Goal: Task Accomplishment & Management: Manage account settings

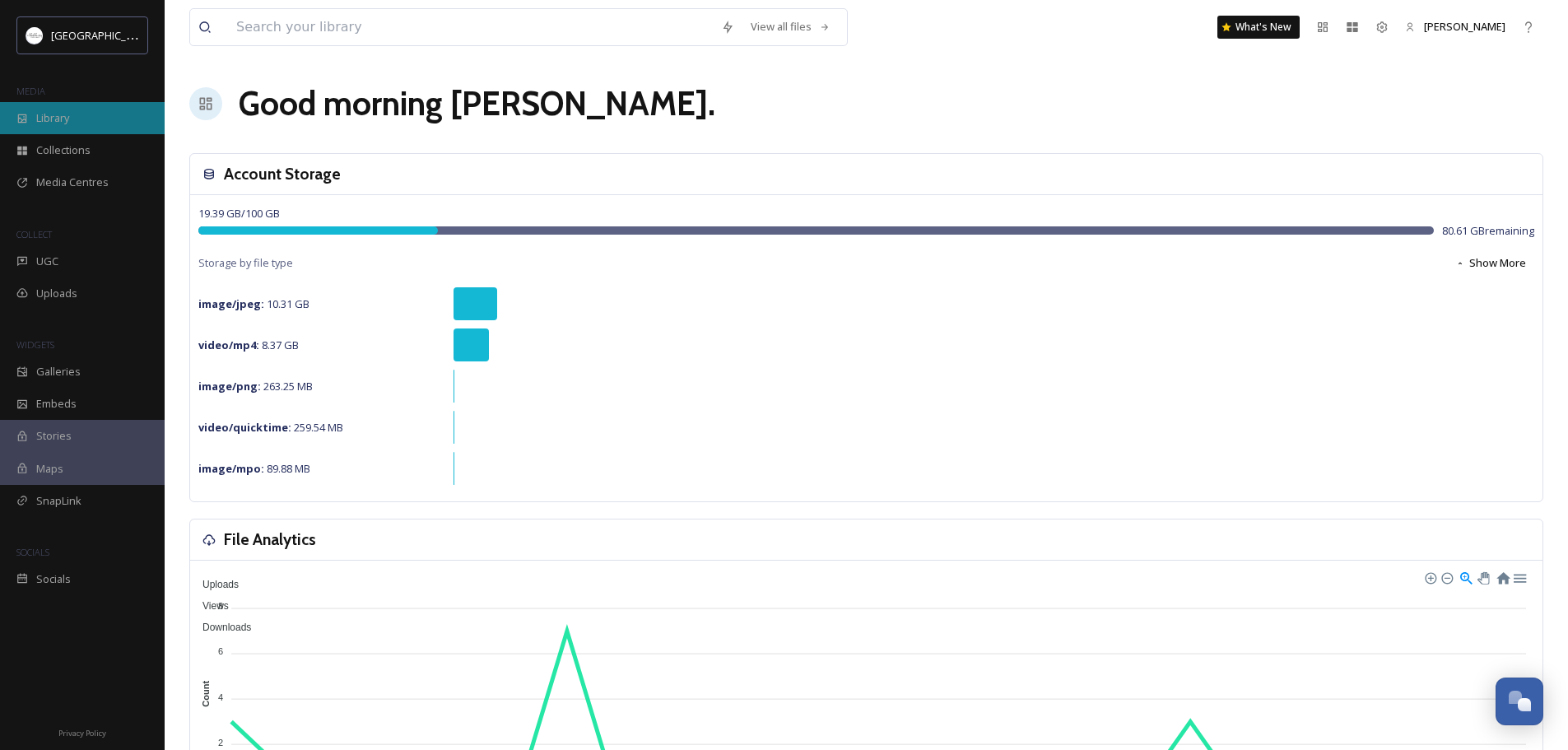
click at [53, 116] on span "Library" at bounding box center [52, 118] width 33 height 15
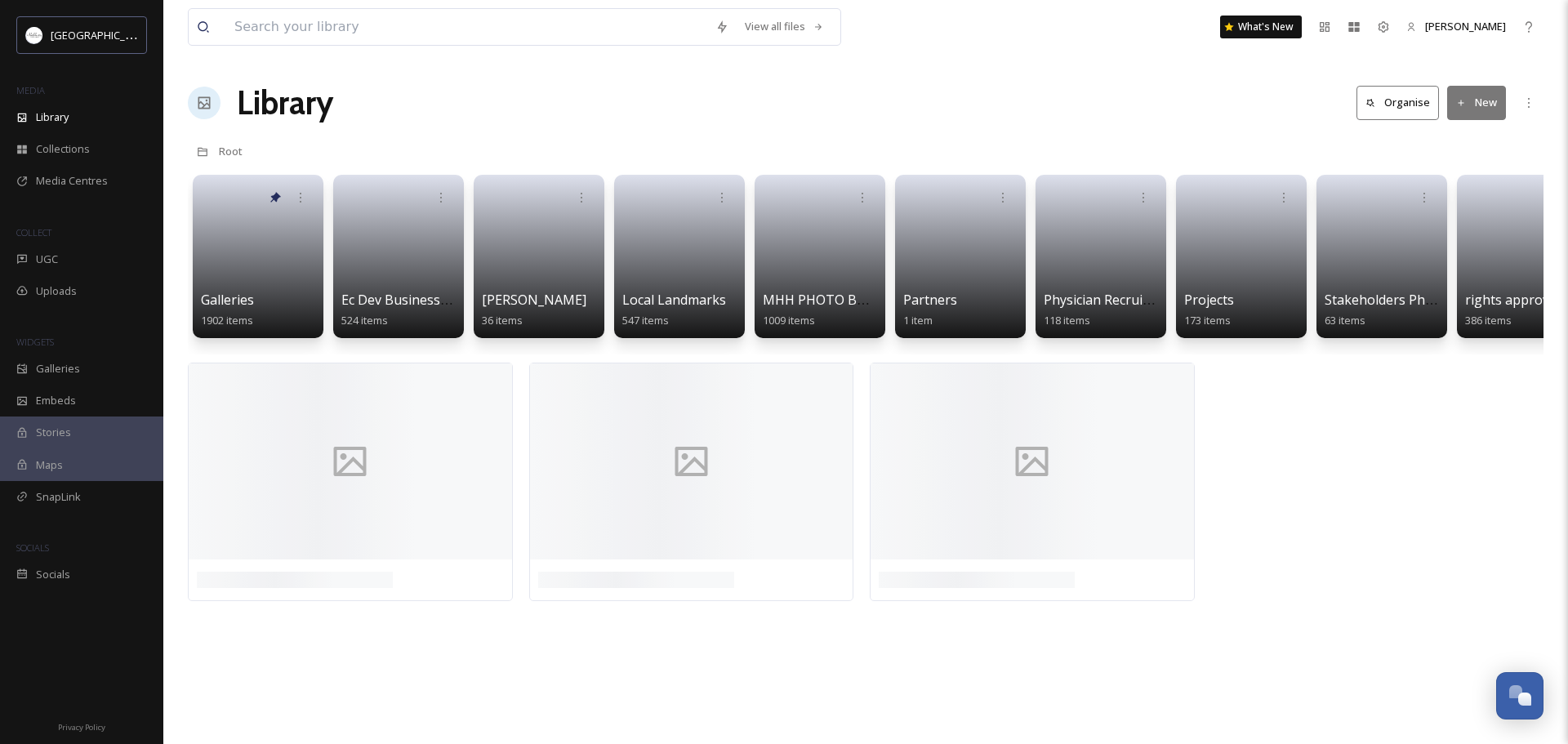
click at [1410, 94] on button "Organise" at bounding box center [1397, 102] width 83 height 34
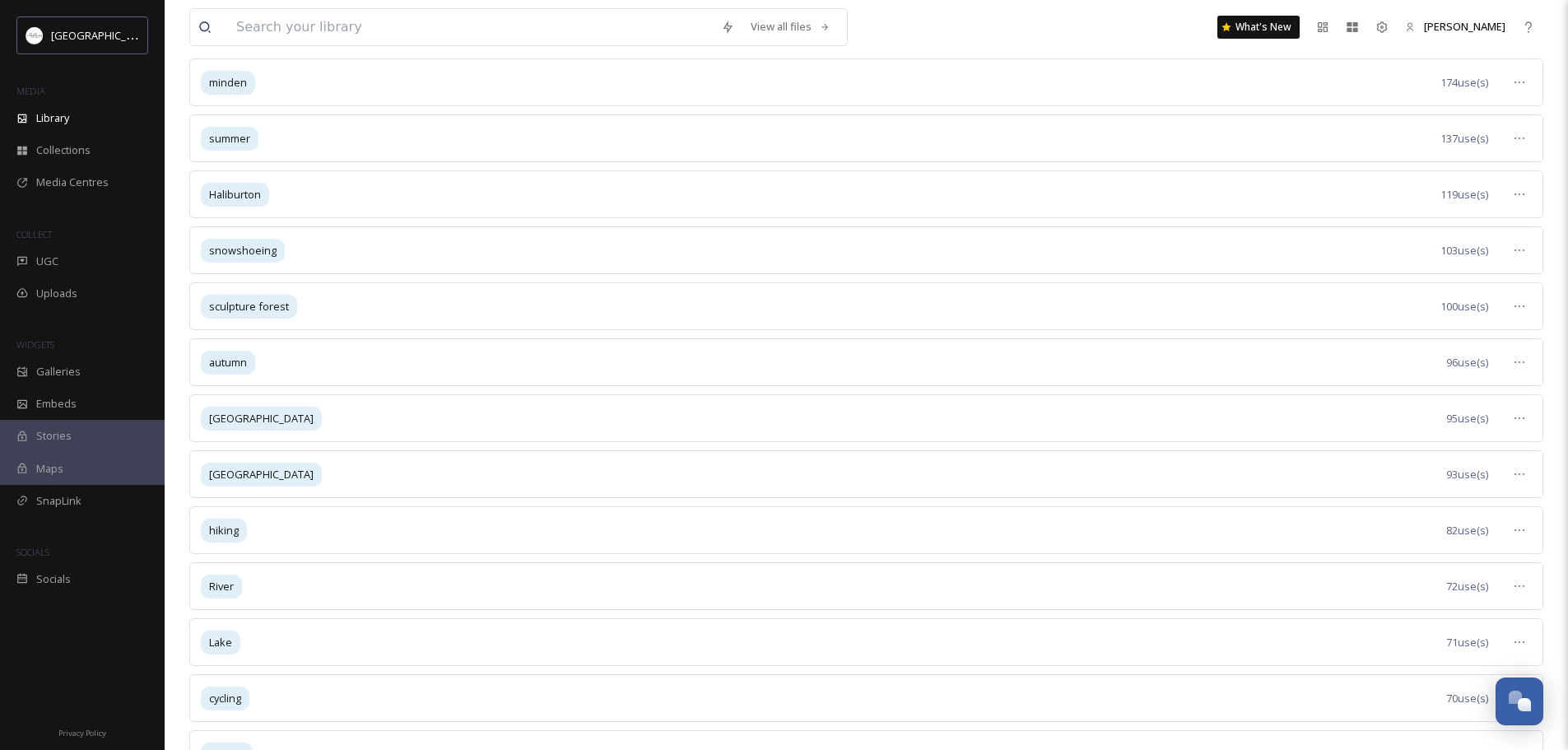
scroll to position [411, 0]
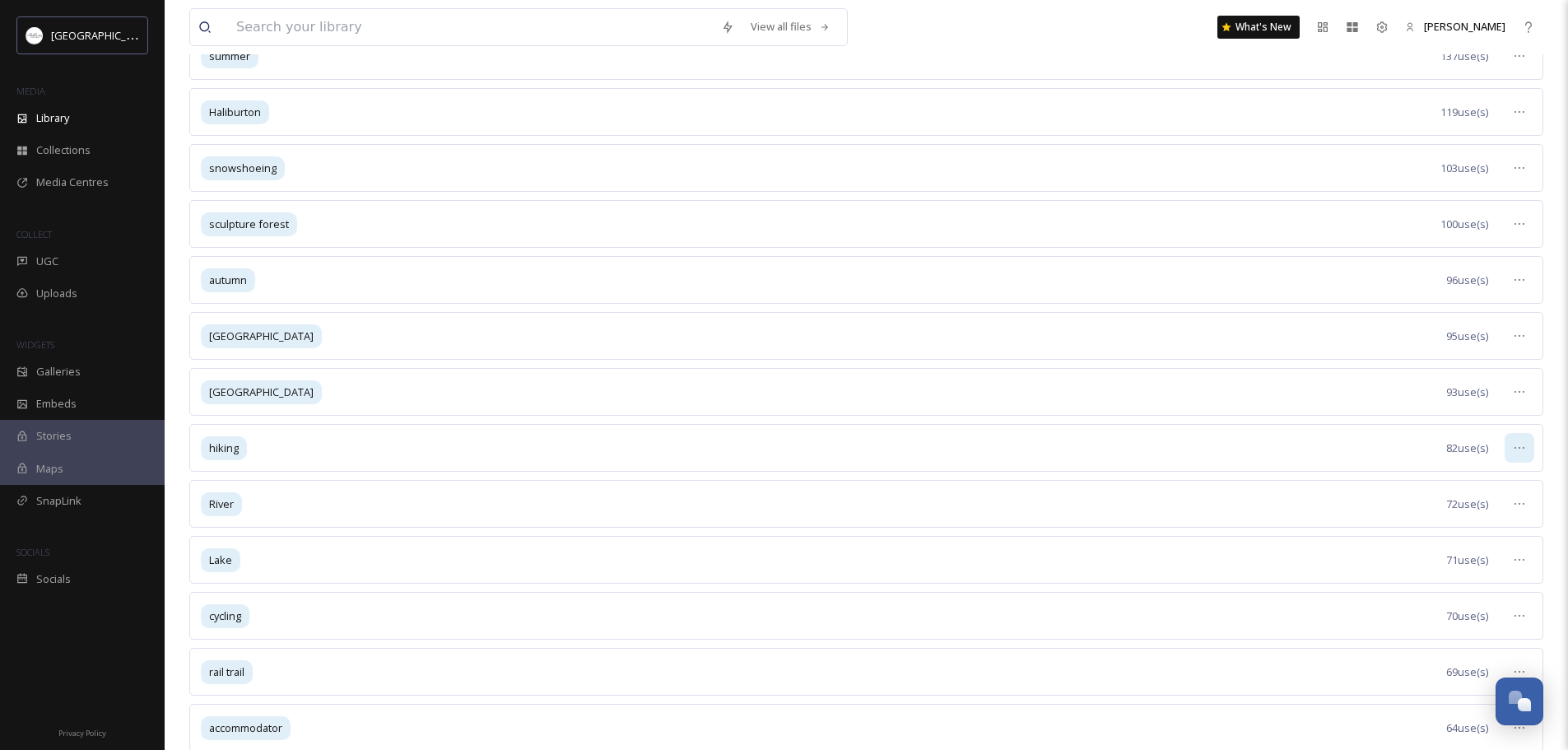
click at [1523, 452] on icon at bounding box center [1520, 448] width 14 height 14
click at [1478, 485] on span "View Tagged Files" at bounding box center [1481, 484] width 87 height 15
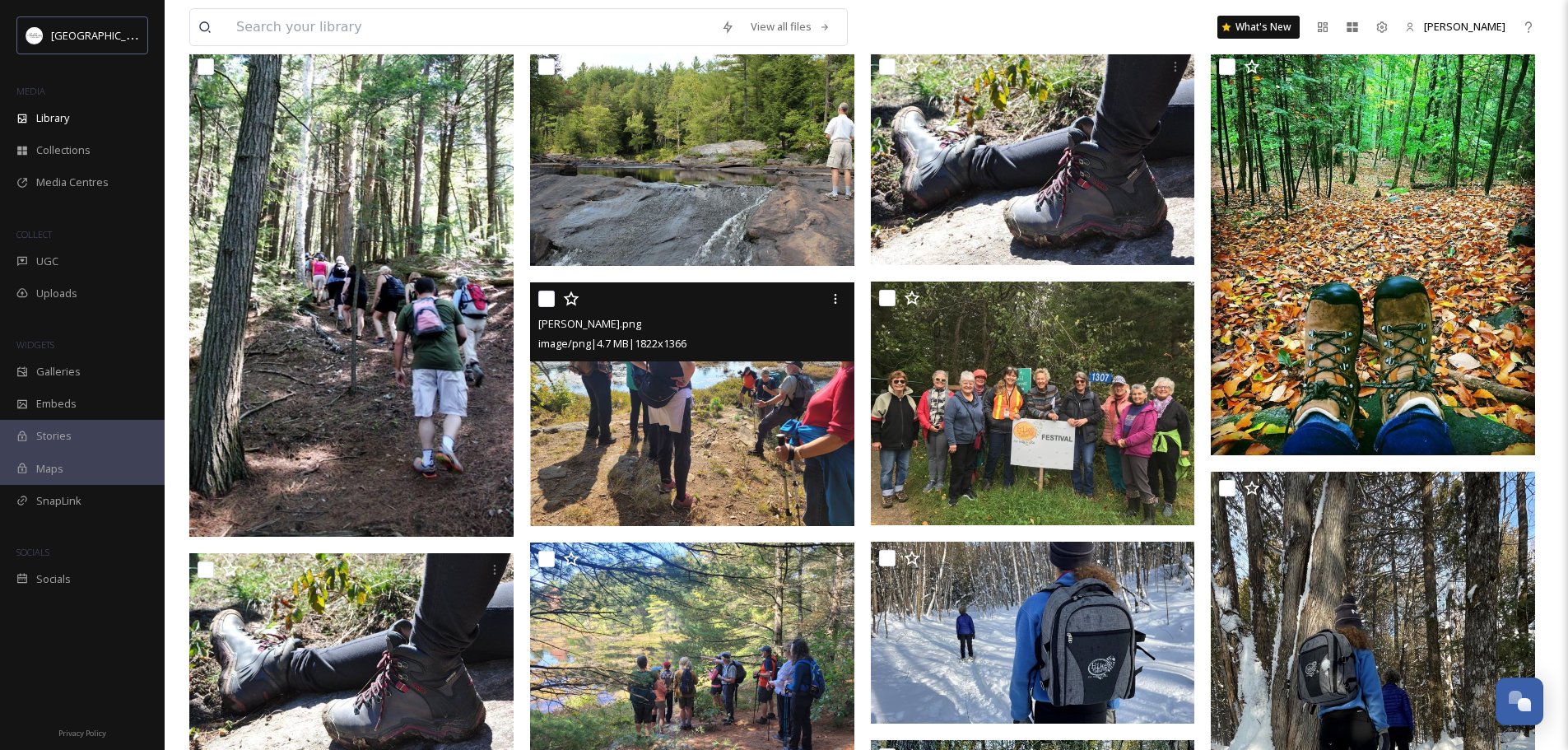
scroll to position [398, 0]
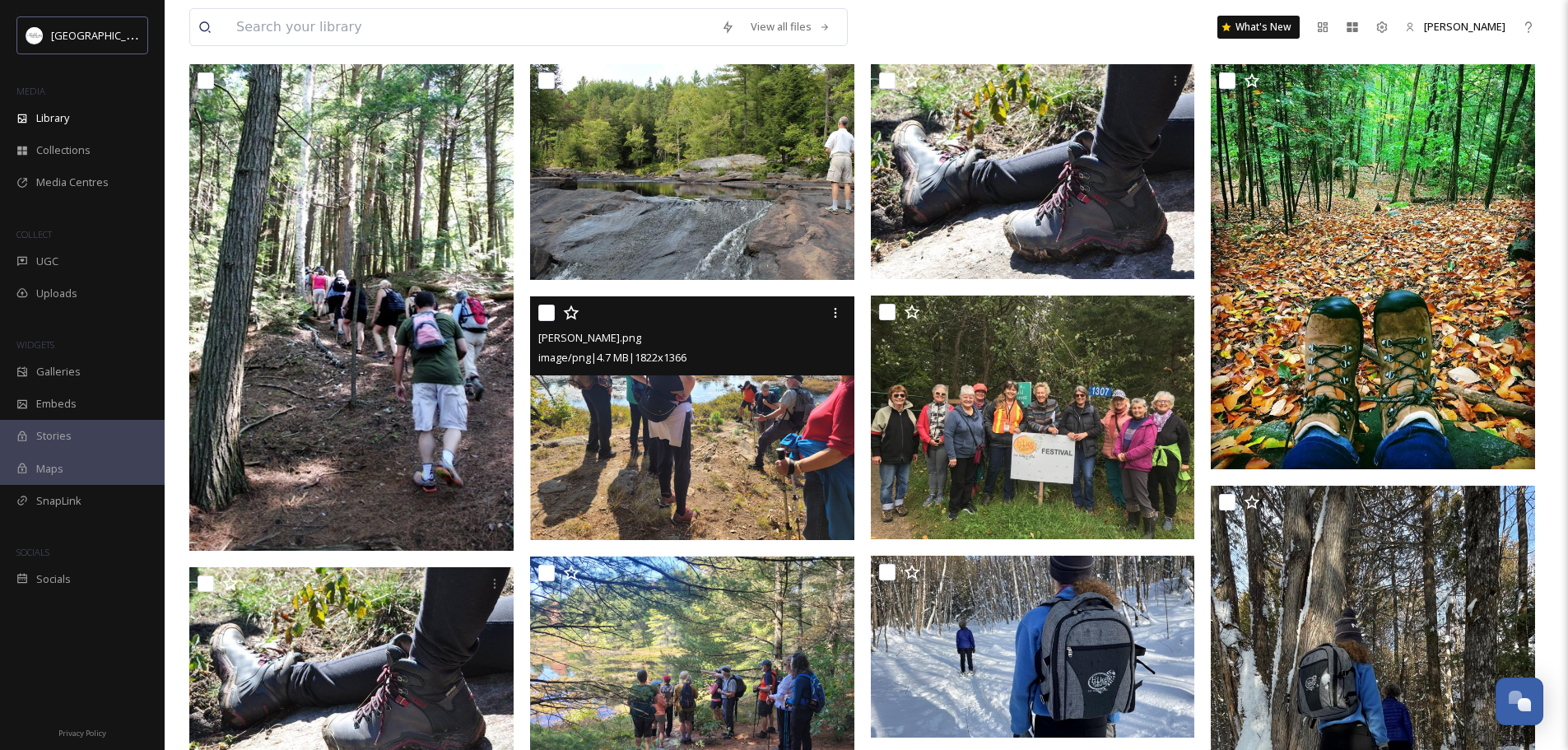
click at [545, 317] on input "checkbox" at bounding box center [546, 313] width 16 height 16
checkbox input "true"
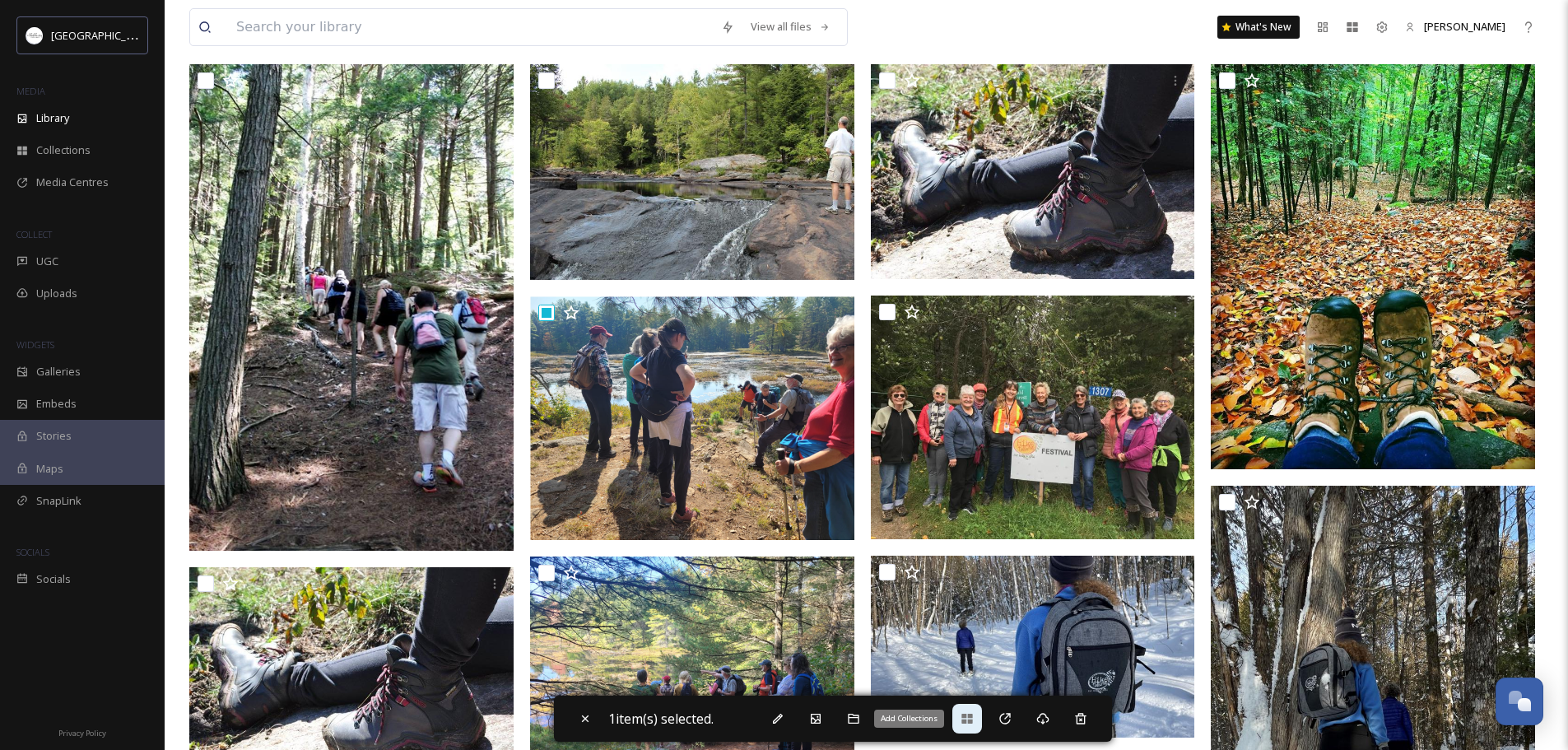
click at [968, 721] on icon at bounding box center [966, 719] width 11 height 10
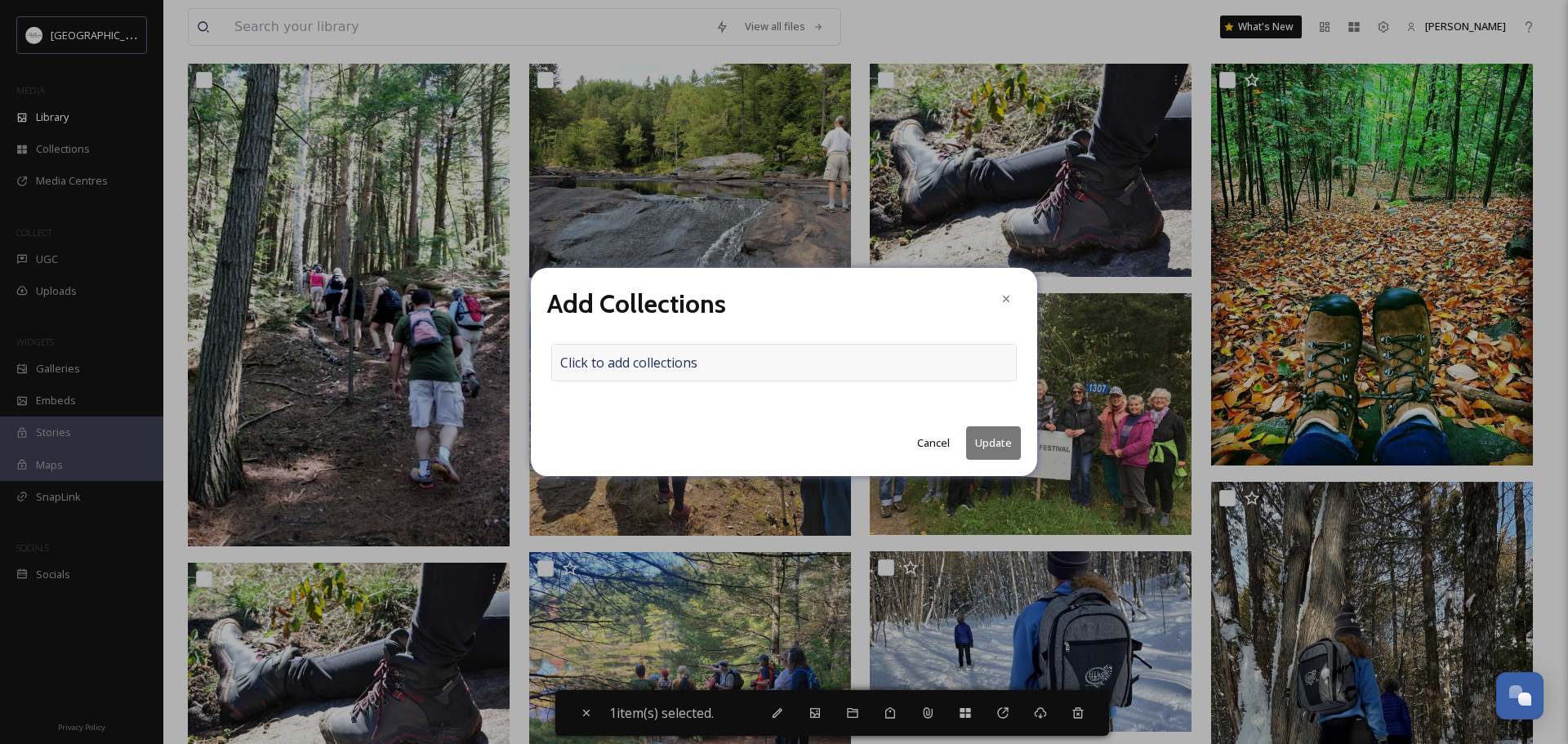
click at [749, 364] on div "Click to add collections" at bounding box center [783, 362] width 465 height 37
click at [640, 369] on input at bounding box center [641, 362] width 179 height 36
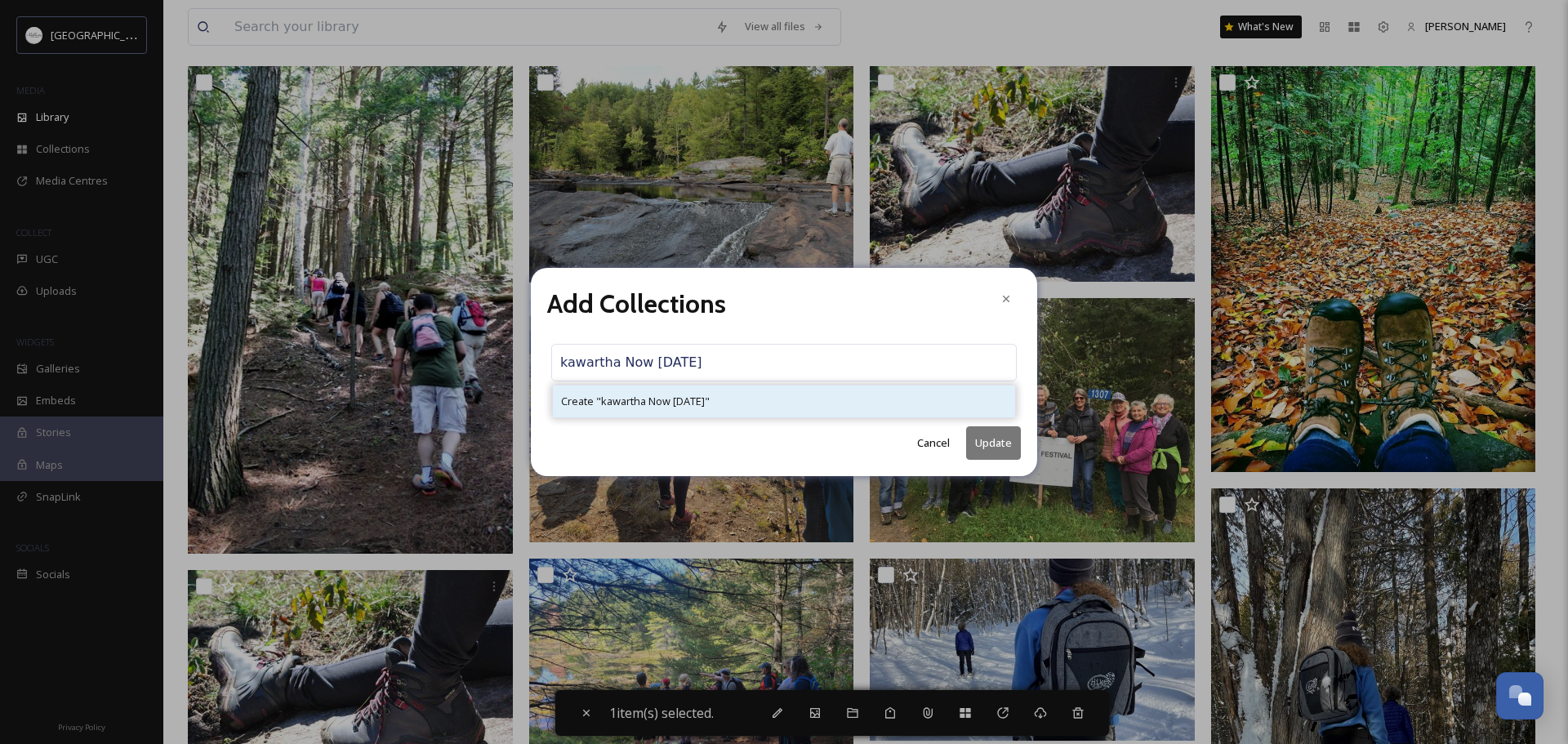
type input "kawartha Now [DATE]"
click at [615, 408] on span "Create " kawartha Now [DATE] "" at bounding box center [635, 401] width 149 height 15
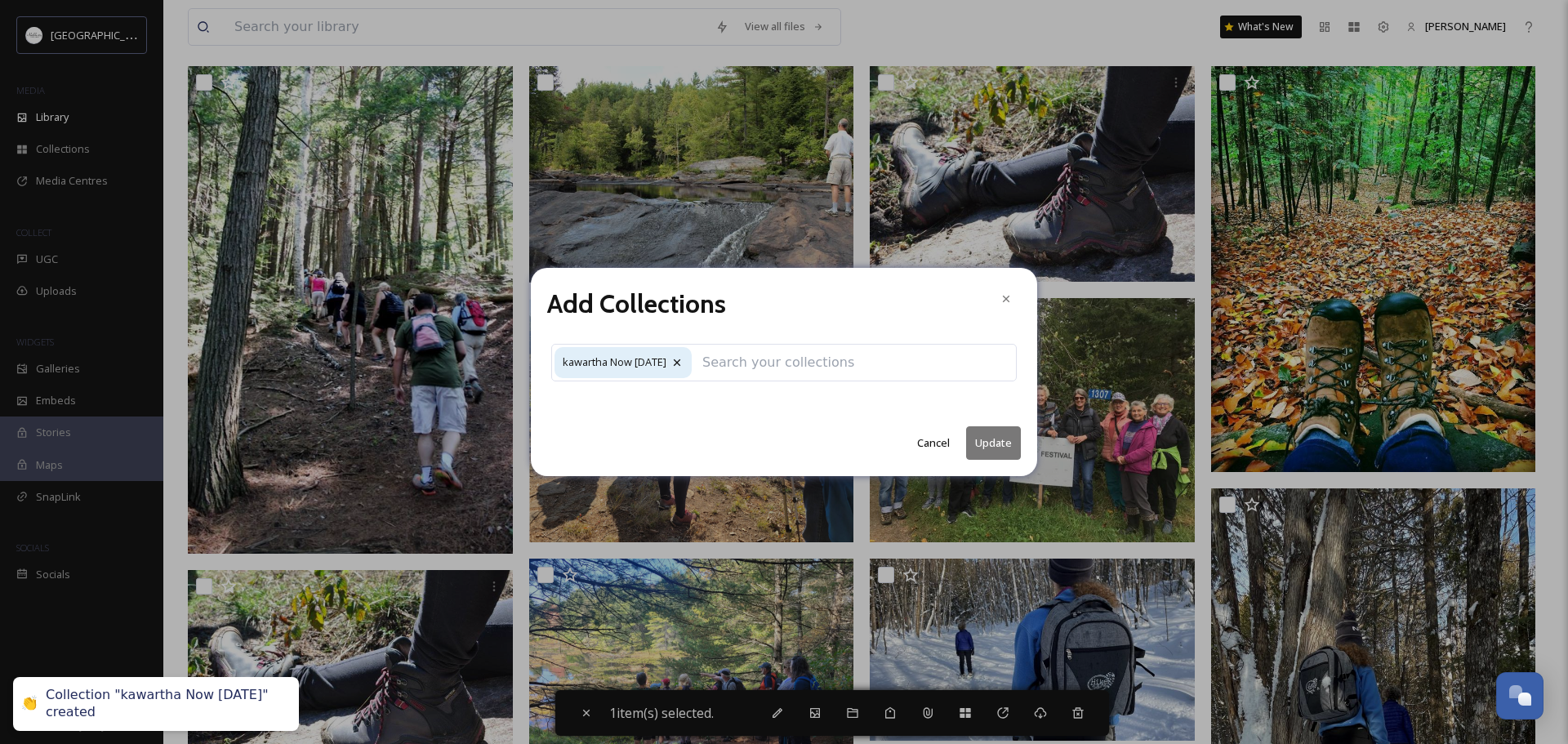
click at [995, 444] on button "Update" at bounding box center [993, 443] width 55 height 34
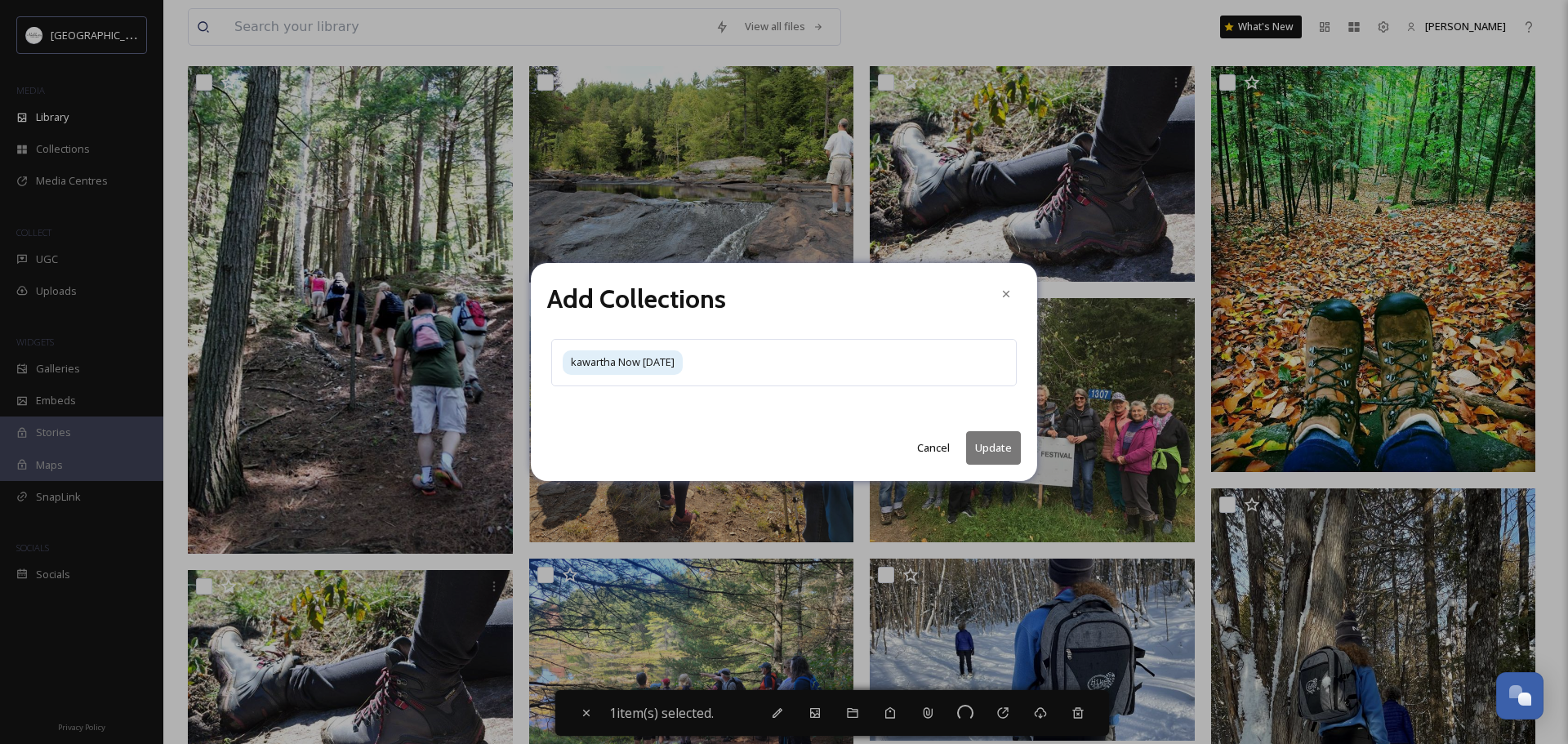
checkbox input "false"
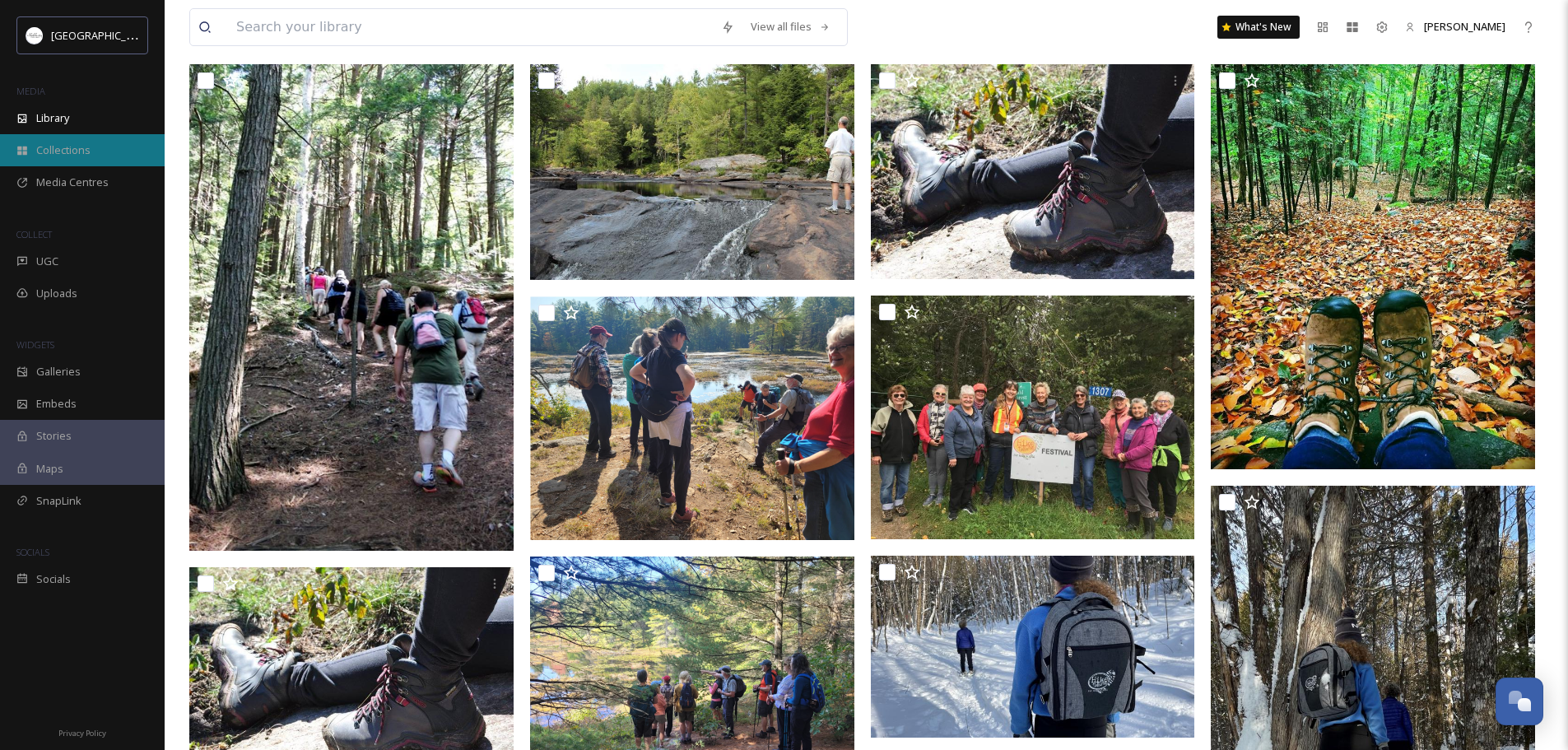
click at [61, 150] on span "Collections" at bounding box center [63, 150] width 54 height 15
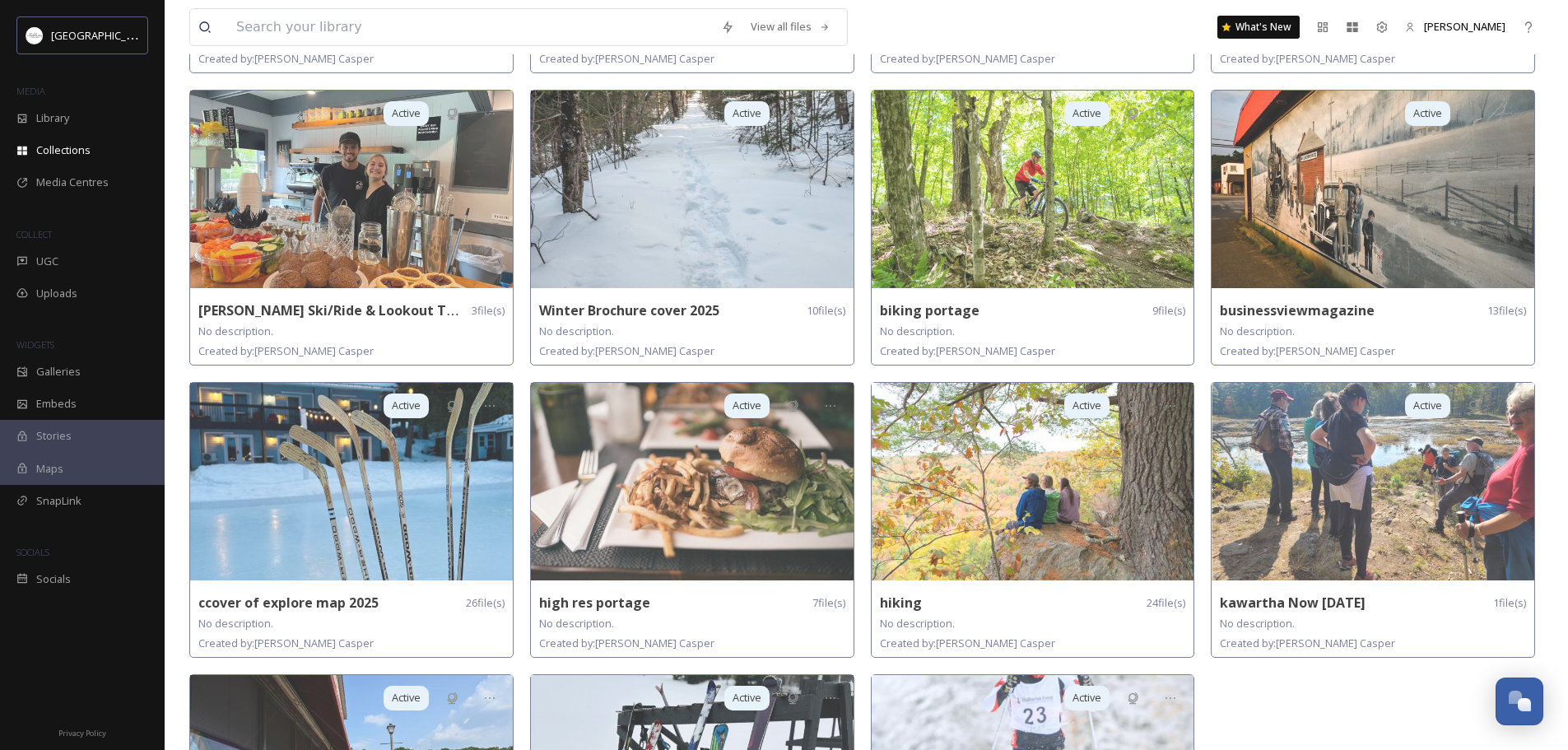
scroll to position [686, 0]
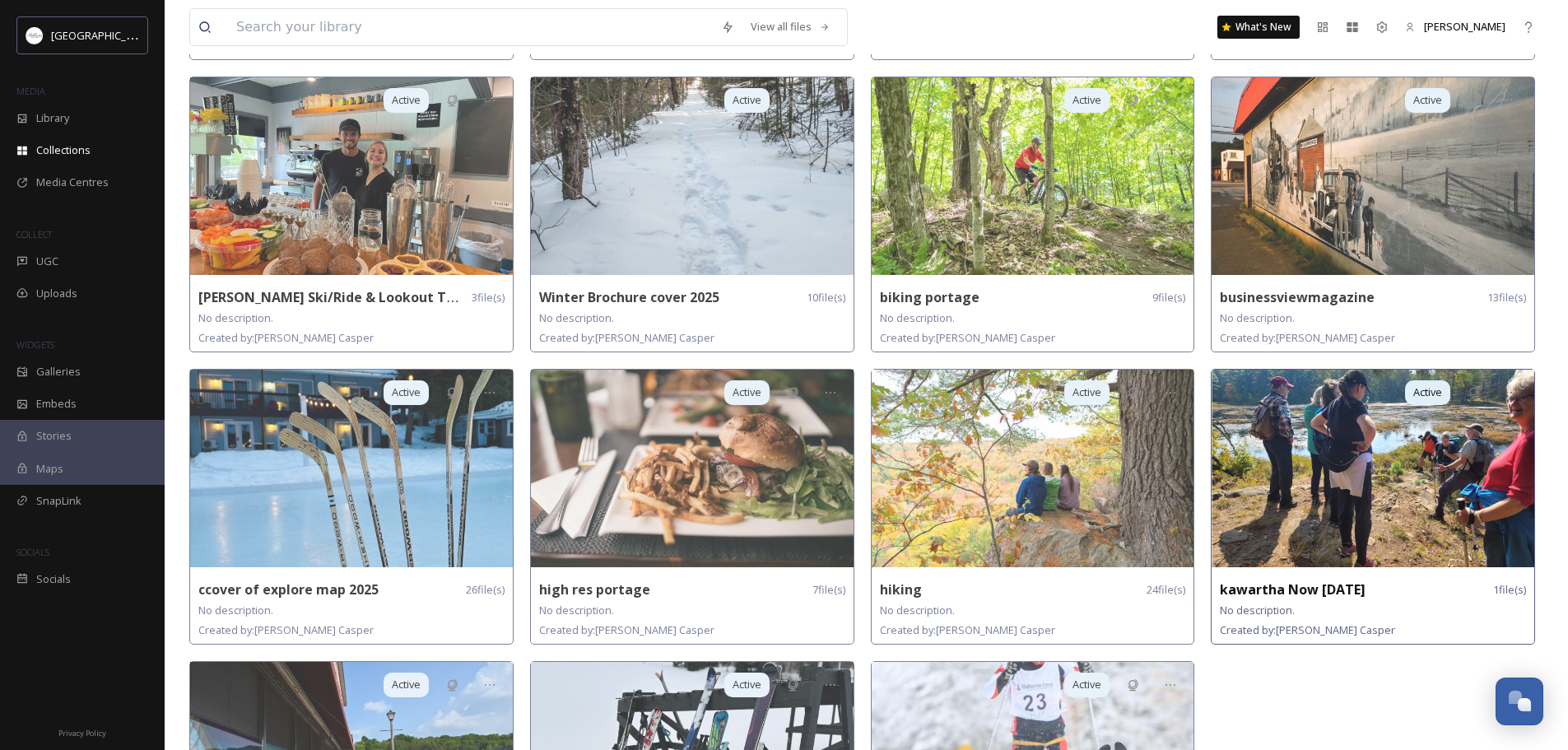
click at [1376, 489] on img at bounding box center [1373, 468] width 323 height 197
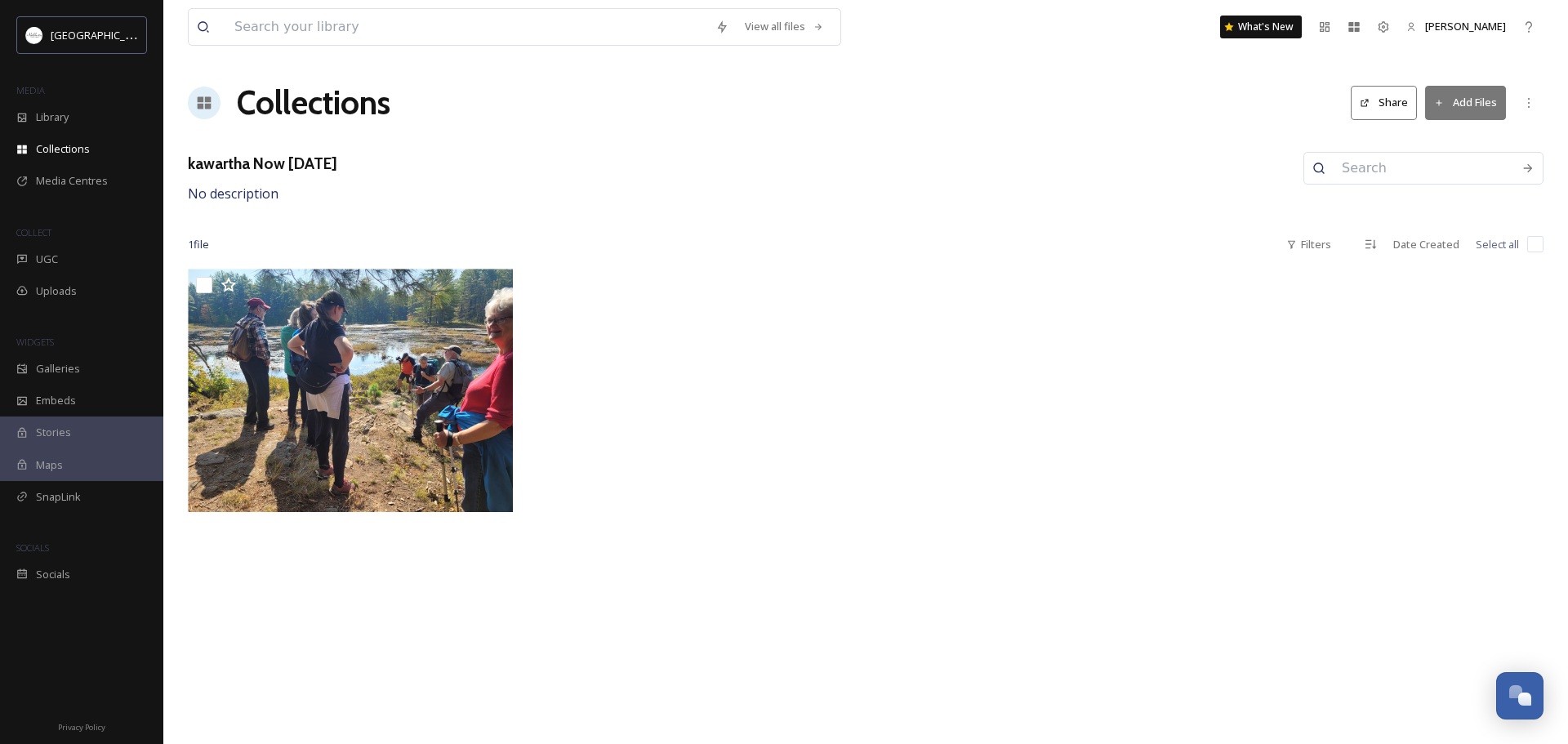
click at [1383, 106] on button "Share" at bounding box center [1383, 102] width 66 height 34
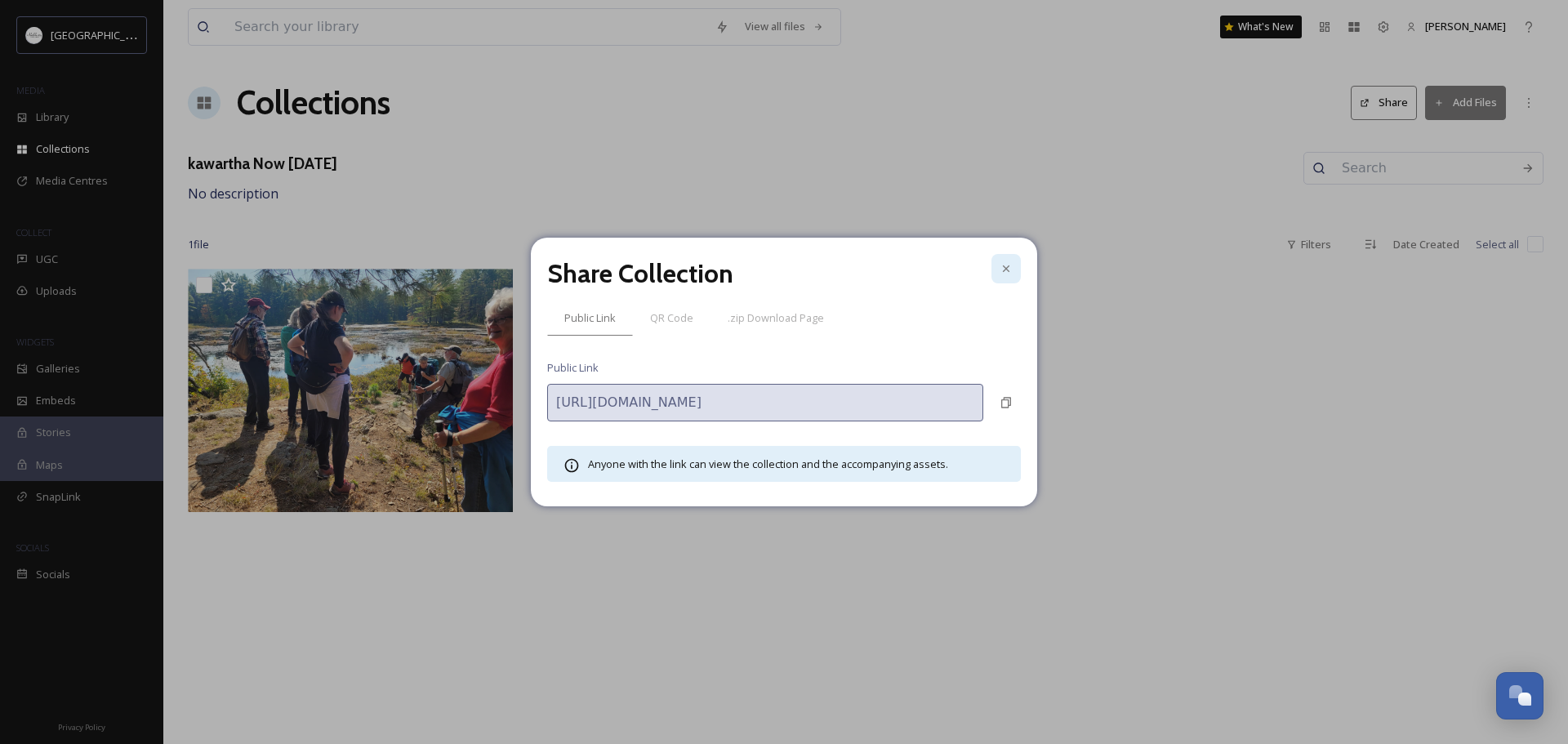
click at [1009, 270] on icon at bounding box center [1006, 269] width 13 height 13
